Goal: Check status: Check status

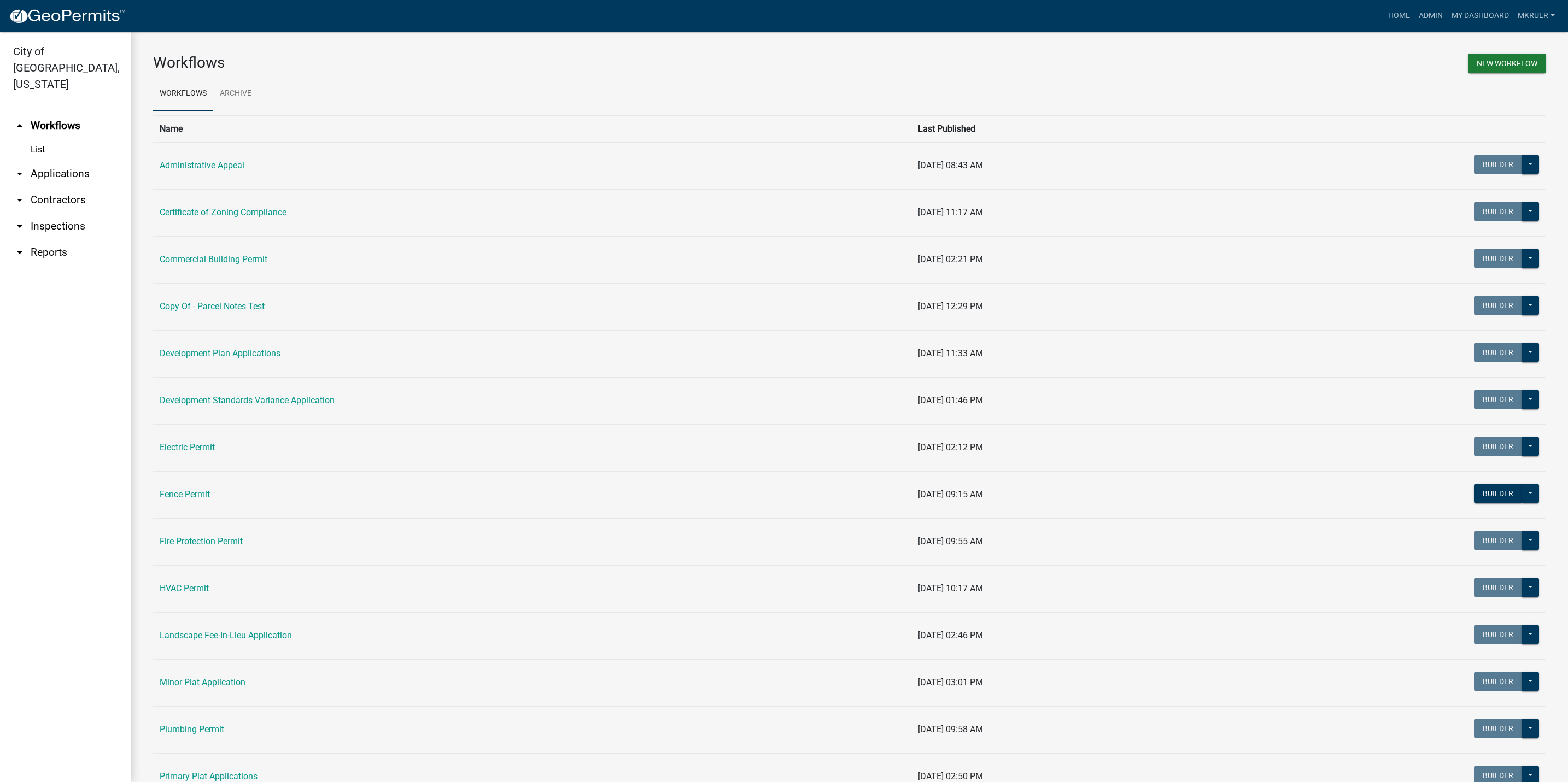
click at [48, 213] on link "arrow_drop_down Inspections" at bounding box center [65, 226] width 131 height 26
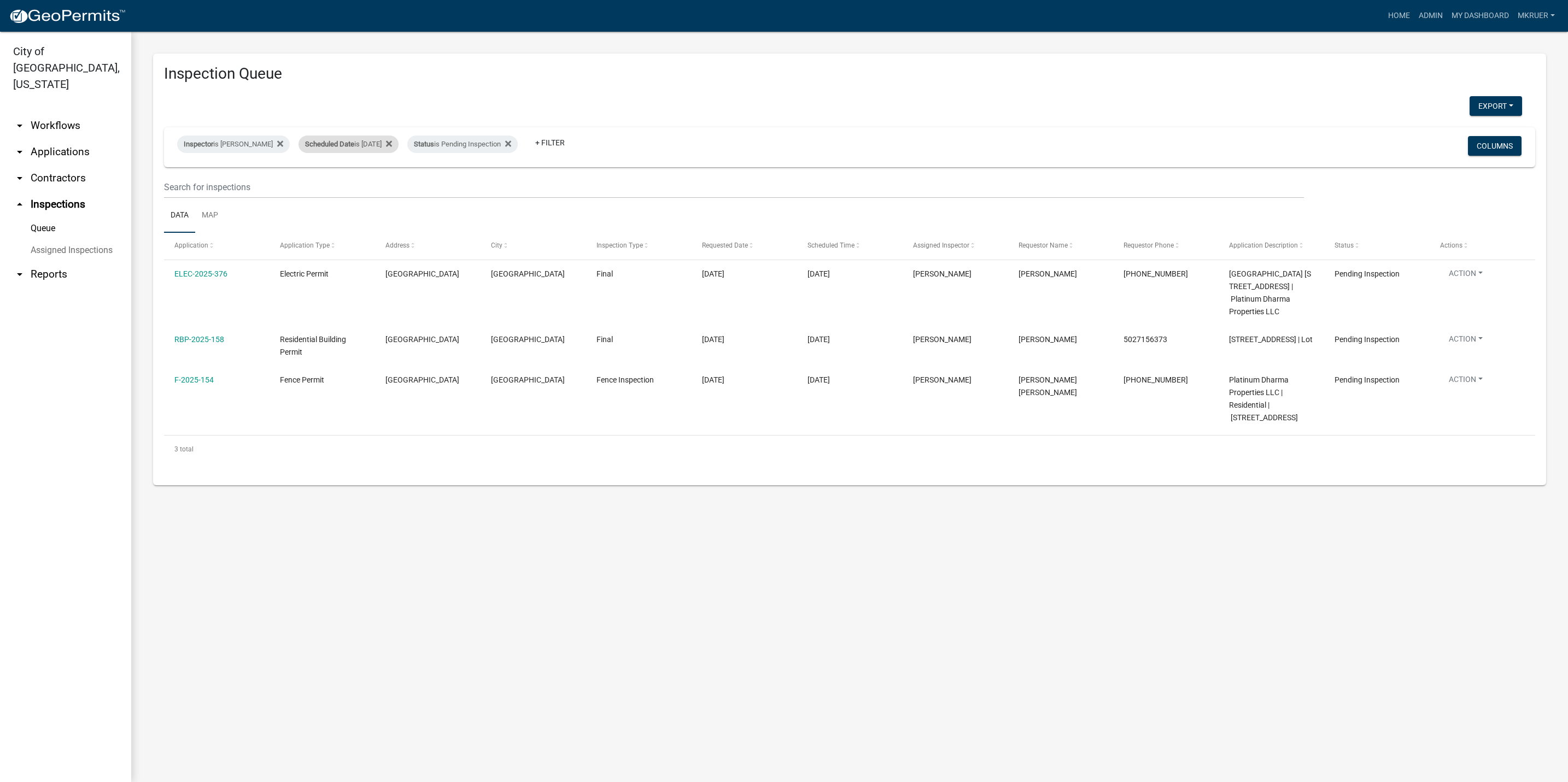
click at [369, 141] on div "Scheduled Date is [DATE]" at bounding box center [348, 144] width 100 height 18
click at [374, 182] on input "[DATE]" at bounding box center [341, 185] width 76 height 22
type input "[DATE]"
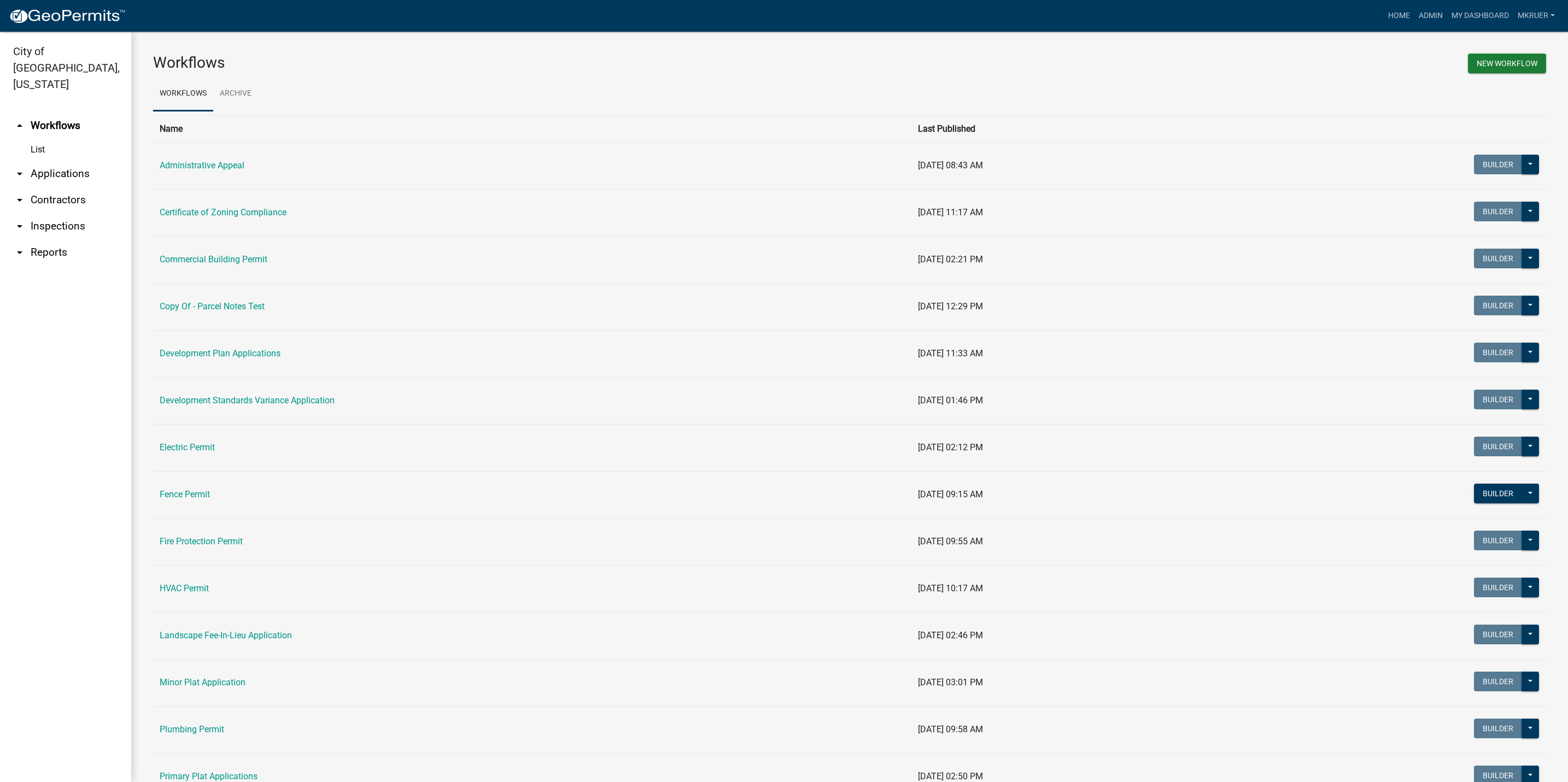
click at [53, 213] on link "arrow_drop_down Inspections" at bounding box center [65, 226] width 131 height 26
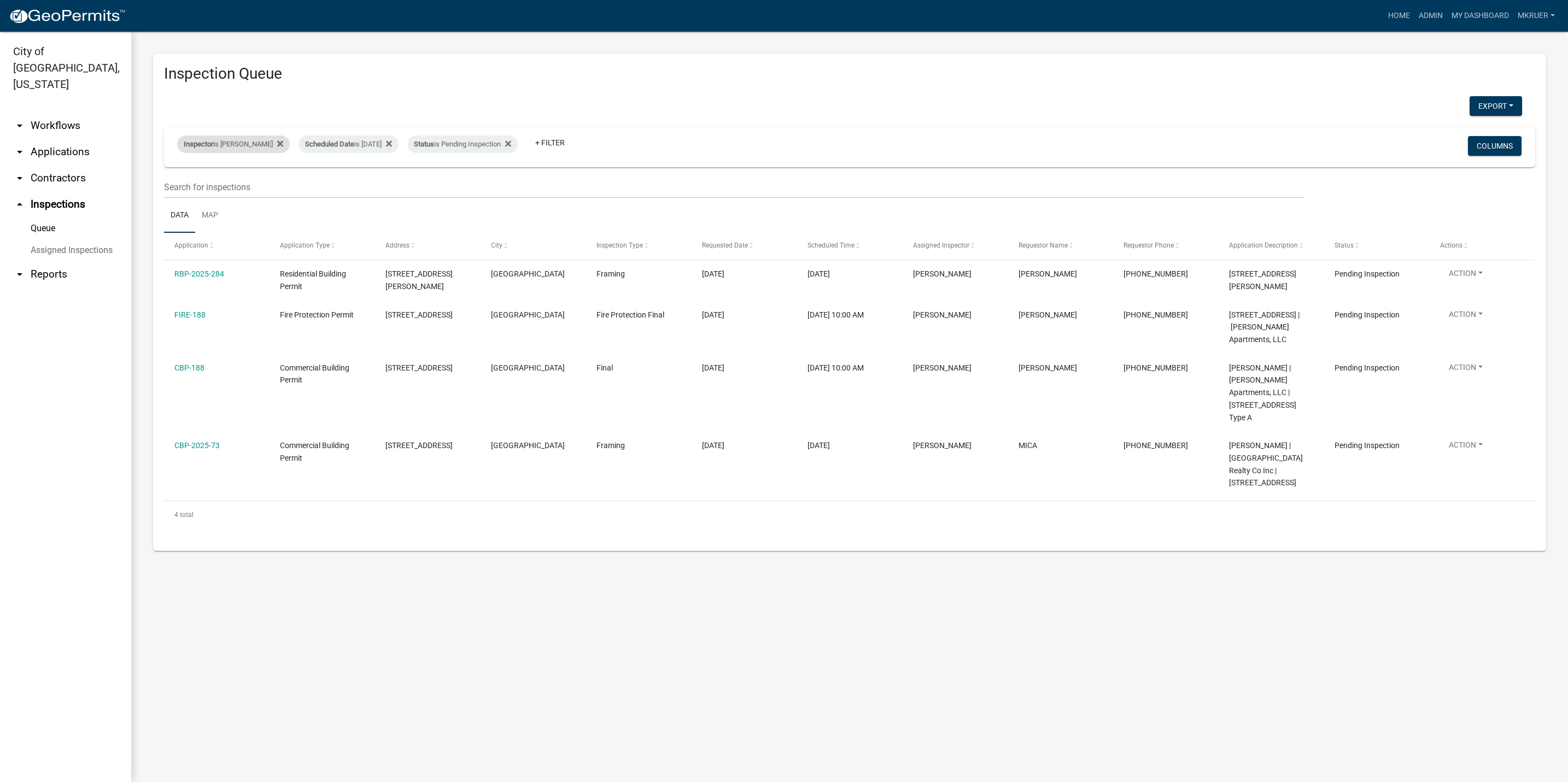
click at [231, 140] on div "Inspector is Mike Kruer" at bounding box center [233, 144] width 113 height 18
click at [197, 192] on select "Select an option None Shawn Jeremy Ramsey Mary Frey Chad Reischl Mike Kruer Har…" at bounding box center [226, 196] width 110 height 22
click at [177, 185] on select "Select an option None Shawn Jeremy Ramsey Mary Frey Chad Reischl Mike Kruer Har…" at bounding box center [226, 196] width 110 height 22
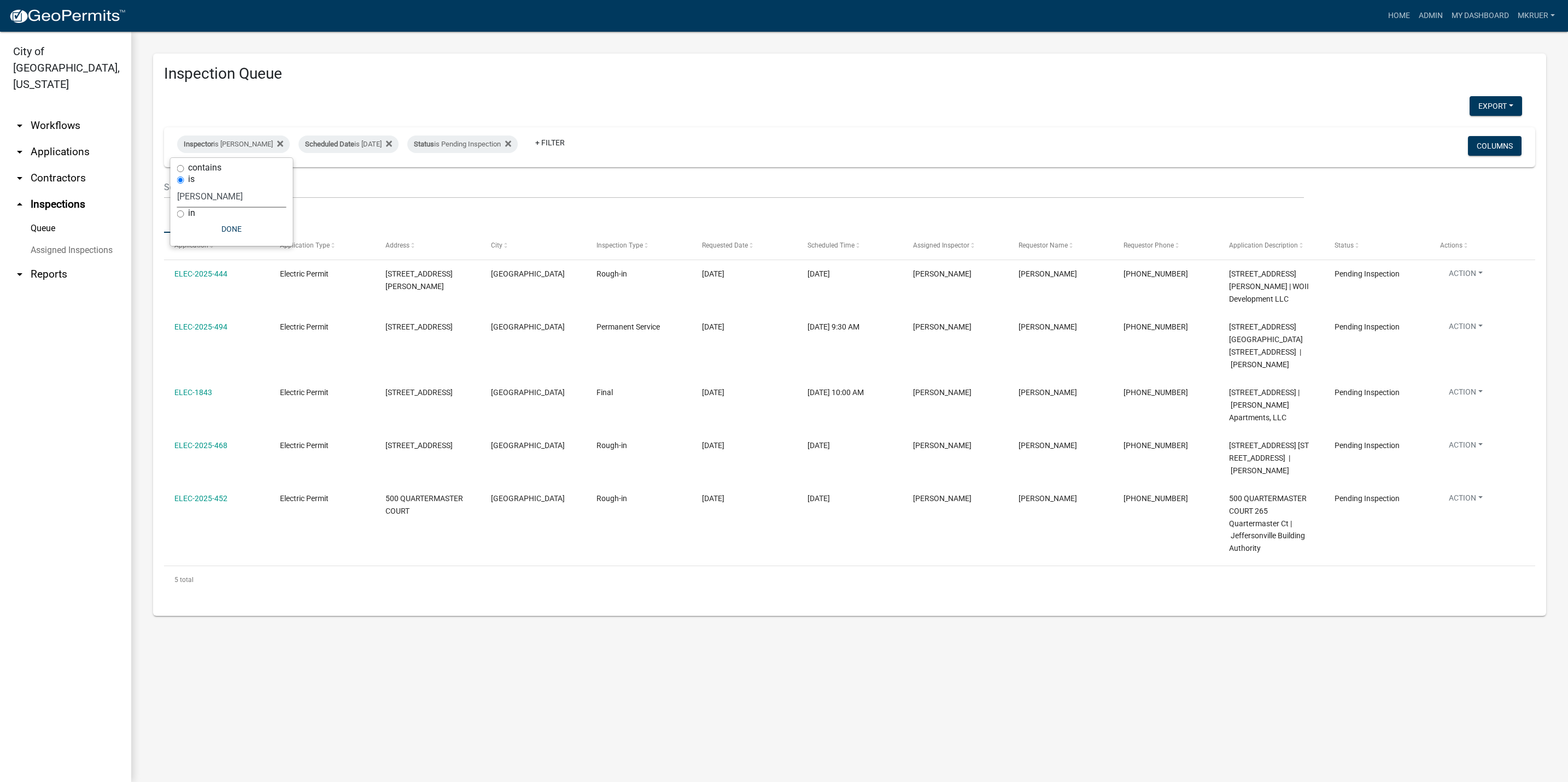
click at [209, 199] on select "Select an option None Shawn Jeremy Ramsey Mary Frey Chad Reischl Mike Kruer Har…" at bounding box center [232, 196] width 110 height 22
click at [179, 185] on select "Select an option None Shawn Jeremy Ramsey Mary Frey Chad Reischl Mike Kruer Har…" at bounding box center [232, 196] width 110 height 22
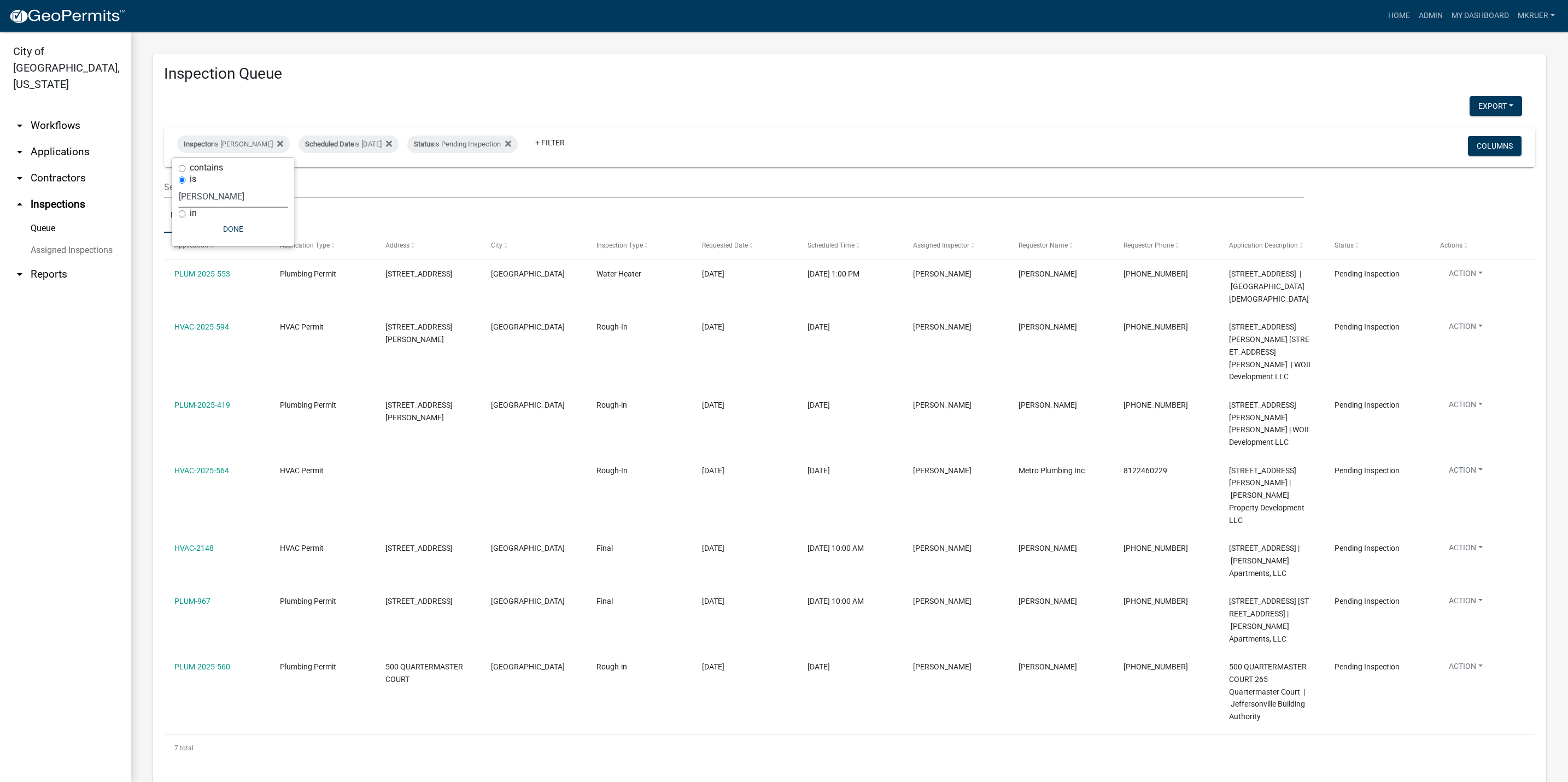
click at [214, 192] on select "Select an option None Shawn Jeremy Ramsey Mary Frey Chad Reischl Mike Kruer Har…" at bounding box center [233, 196] width 110 height 22
select select "fdb3bcc6-ce93-4663-8a18-5c08884dd177"
click at [179, 185] on select "Select an option None Shawn Jeremy Ramsey Mary Frey Chad Reischl Mike Kruer Har…" at bounding box center [233, 196] width 110 height 22
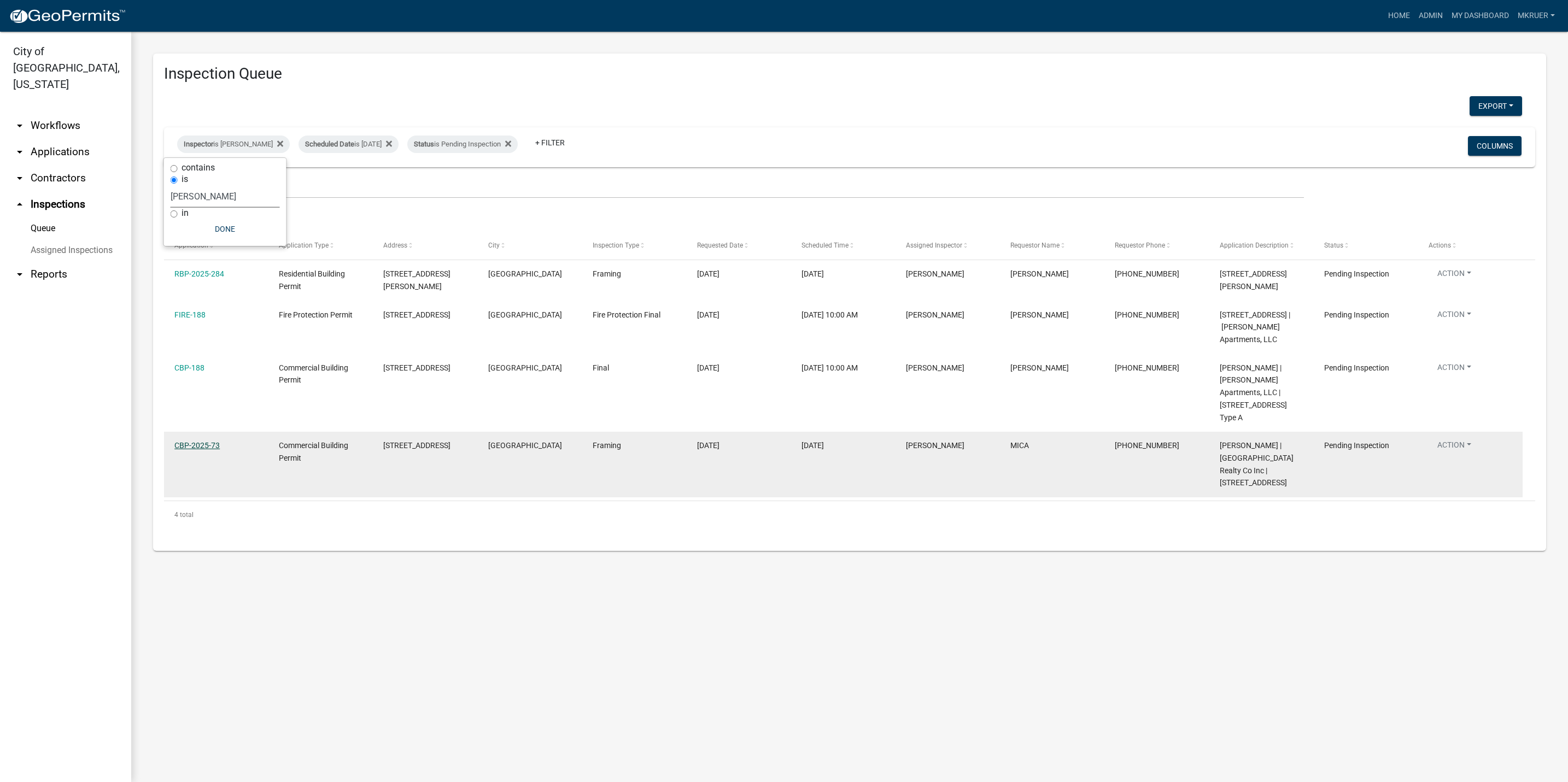
click at [198, 450] on link "CBP-2025-73" at bounding box center [197, 445] width 46 height 8
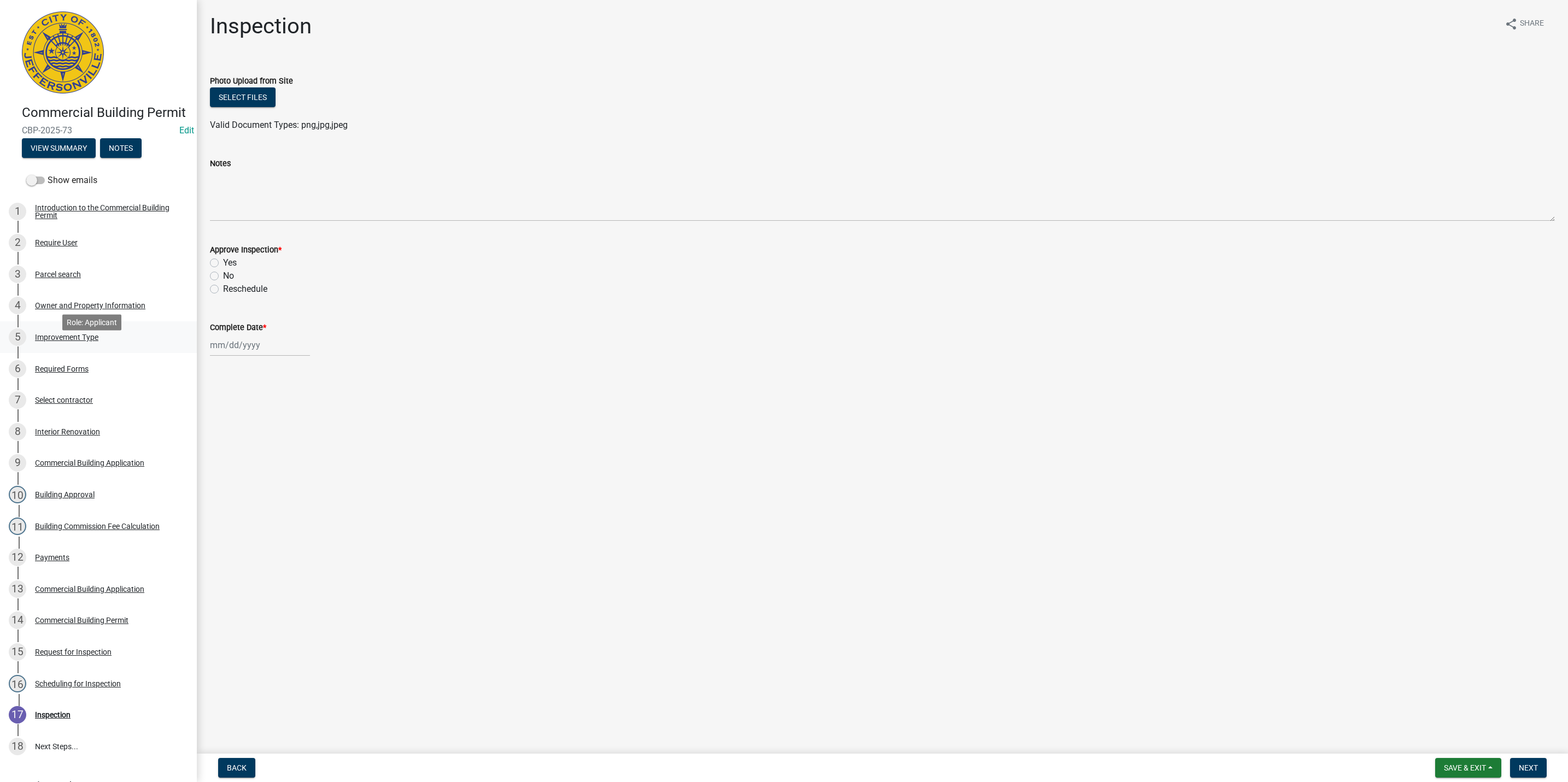
click at [59, 341] on div "Improvement Type" at bounding box center [67, 337] width 63 height 8
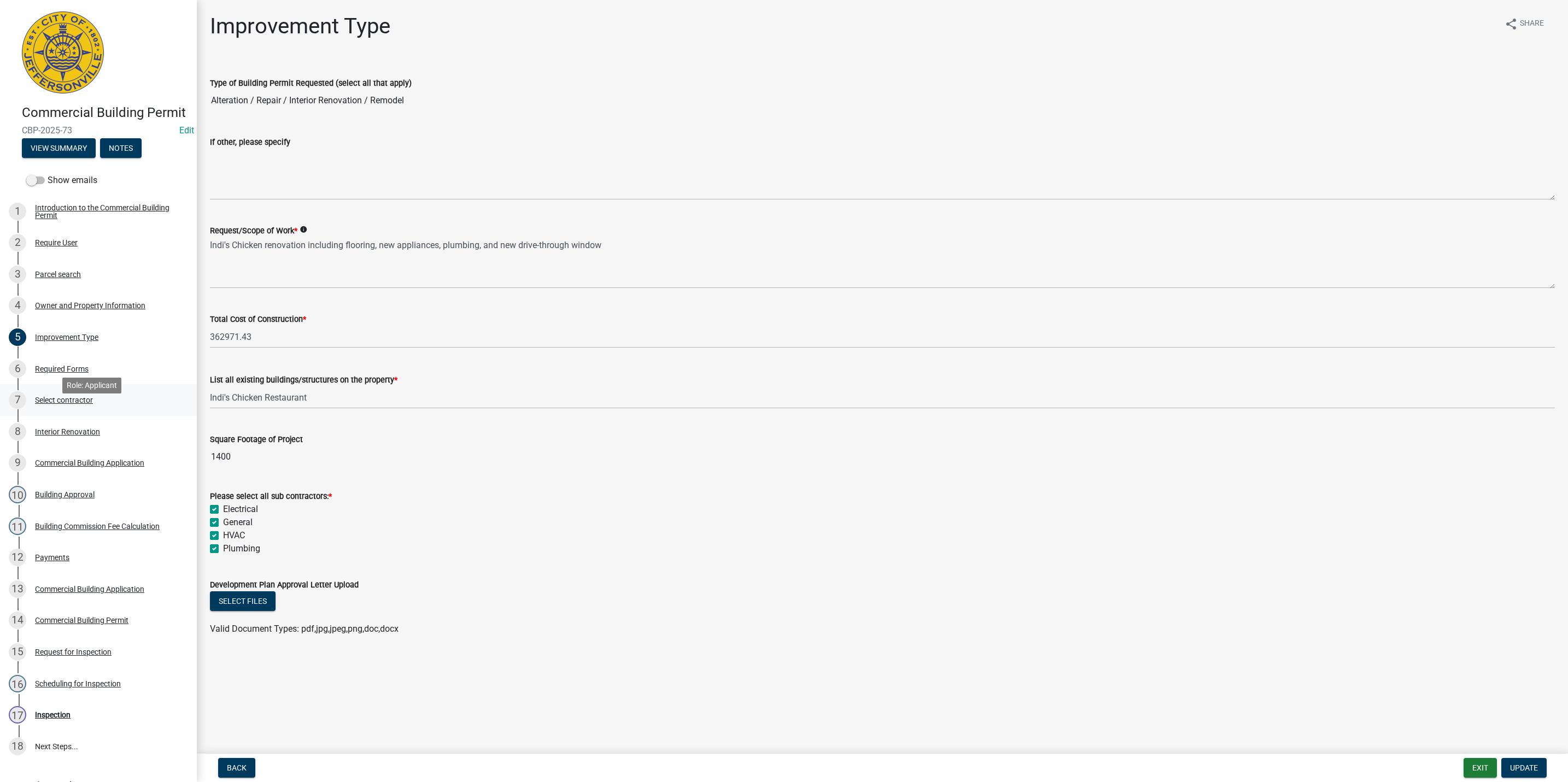
click at [64, 404] on div "Select contractor" at bounding box center [64, 400] width 58 height 8
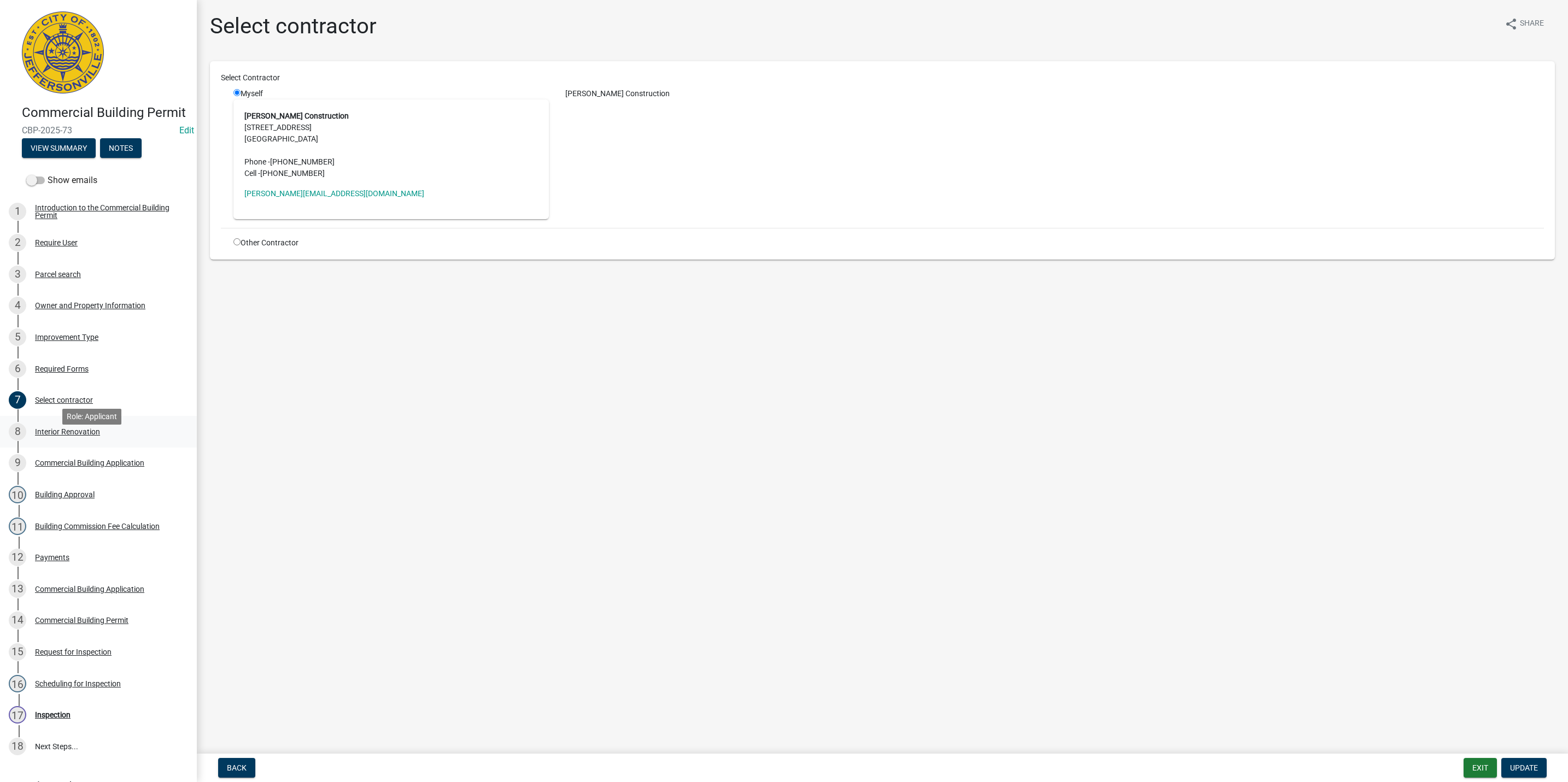
click at [58, 435] on div "Interior Renovation" at bounding box center [68, 431] width 65 height 8
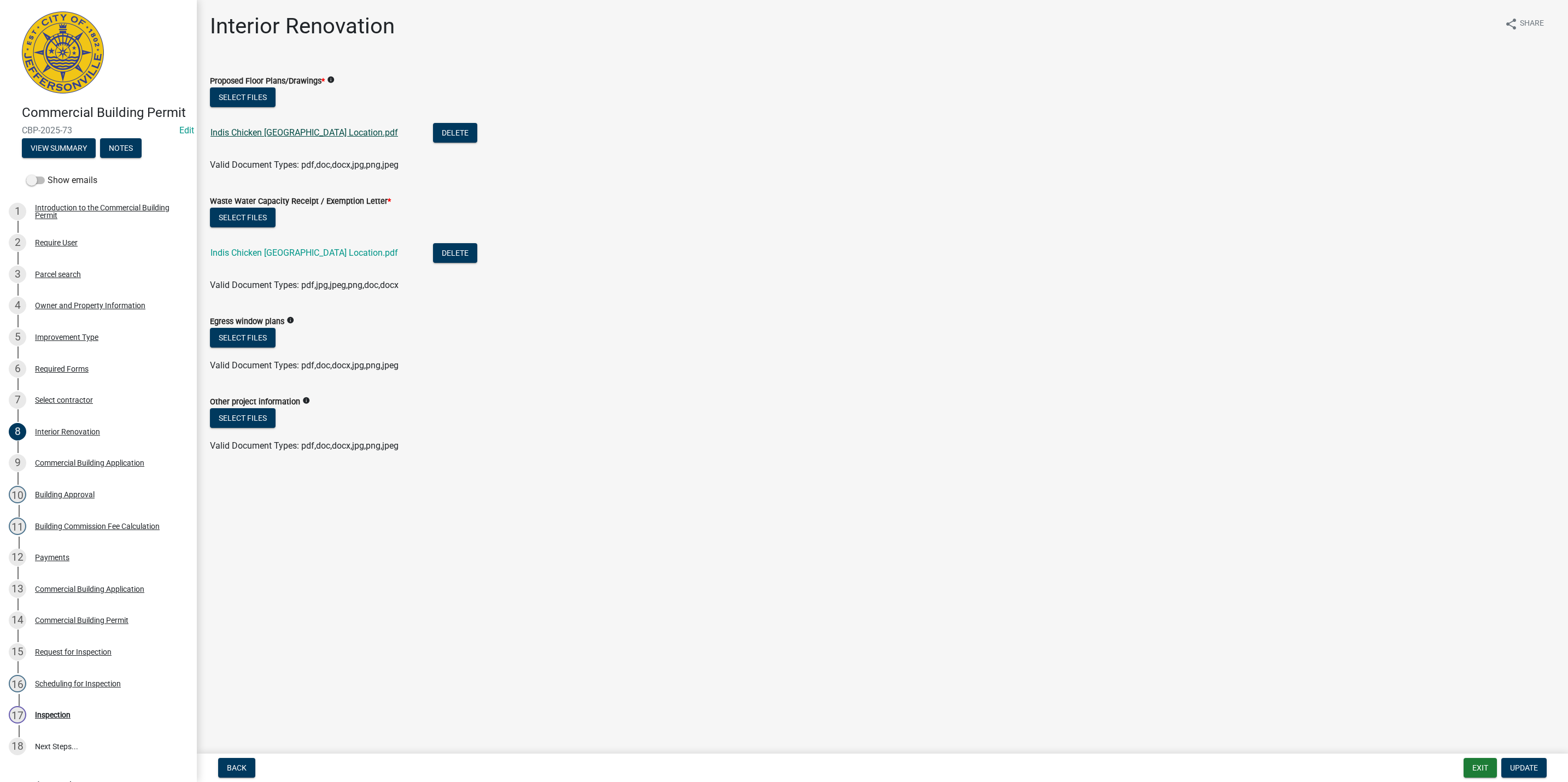
click at [287, 134] on link "Indis Chicken Jeffersonville Location.pdf" at bounding box center [304, 132] width 188 height 10
